Goal: Transaction & Acquisition: Download file/media

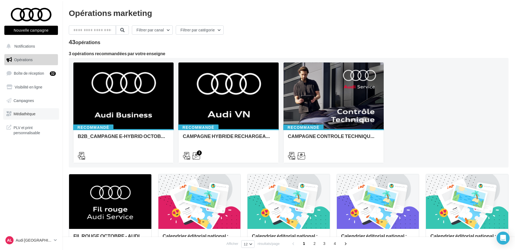
click at [36, 115] on link "Médiathèque" at bounding box center [31, 113] width 56 height 11
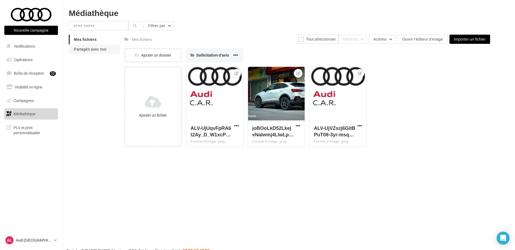
click at [84, 48] on span "Partagés avec moi" at bounding box center [90, 49] width 32 height 5
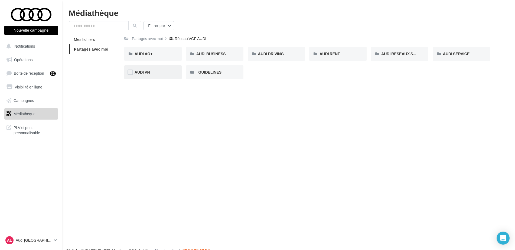
click at [151, 70] on div "AUDI VN" at bounding box center [153, 72] width 37 height 5
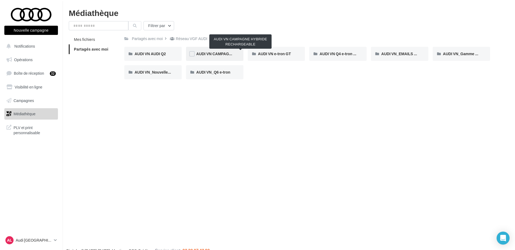
click at [215, 54] on span "AUDI VN CAMPAGNE HYBRIDE RECHARGEABLE" at bounding box center [240, 53] width 89 height 5
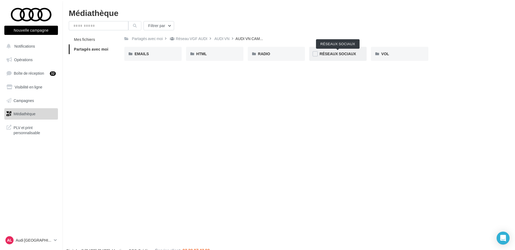
click at [331, 53] on span "RÉSEAUX SOCIAUX" at bounding box center [338, 53] width 36 height 5
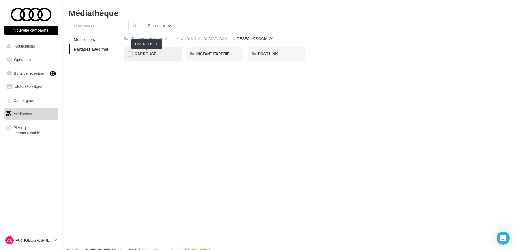
click at [147, 54] on span "CARROUSEL" at bounding box center [147, 53] width 24 height 5
click at [211, 54] on span "Q3 e-hybrid" at bounding box center [206, 53] width 21 height 5
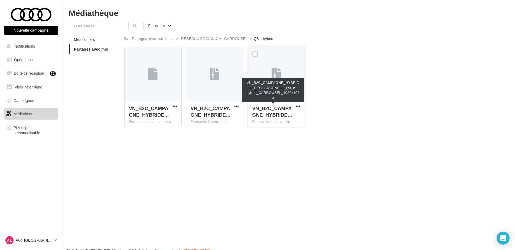
click at [294, 105] on div "VN_B2C_CAMPAGNE_HYBRIDE…" at bounding box center [273, 111] width 42 height 13
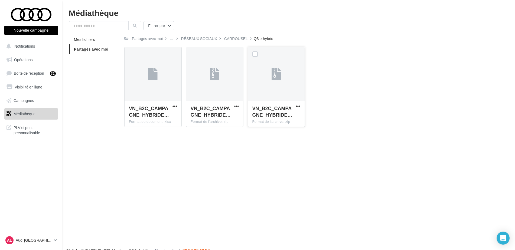
click at [292, 105] on div "VN_B2C_CAMPAGNE_HYBRIDE… Format de l'archive: zip" at bounding box center [276, 113] width 57 height 25
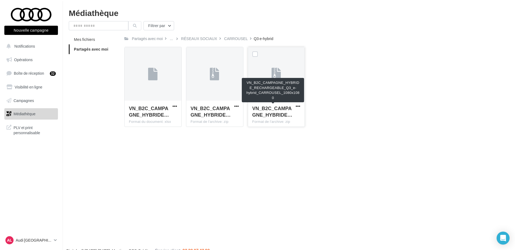
click at [292, 105] on div "VN_B2C_CAMPAGNE_HYBRIDE…" at bounding box center [273, 111] width 42 height 13
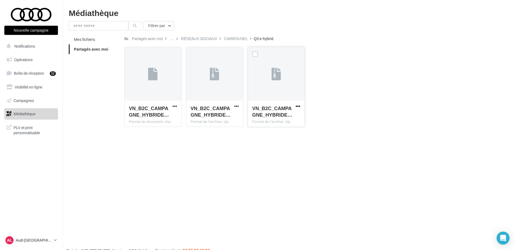
click at [296, 105] on span "button" at bounding box center [298, 106] width 5 height 5
click at [284, 116] on button "Télécharger" at bounding box center [274, 117] width 54 height 14
click at [341, 86] on div "VN_B2C_CAMPAGNE_HYBRIDE… Format du document: xlsx VN_B2C_CAMPAGNE_HYBRIDE_RECHA…" at bounding box center [309, 89] width 370 height 84
